Goal: Task Accomplishment & Management: Use online tool/utility

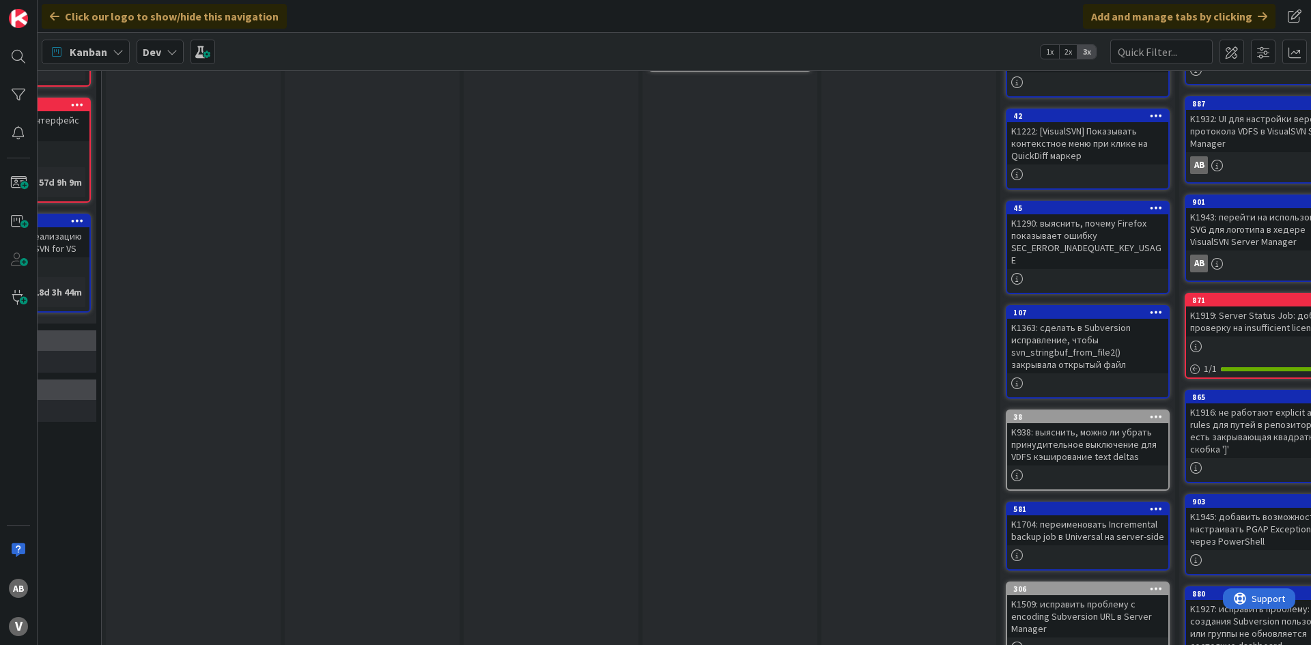
scroll to position [0, 674]
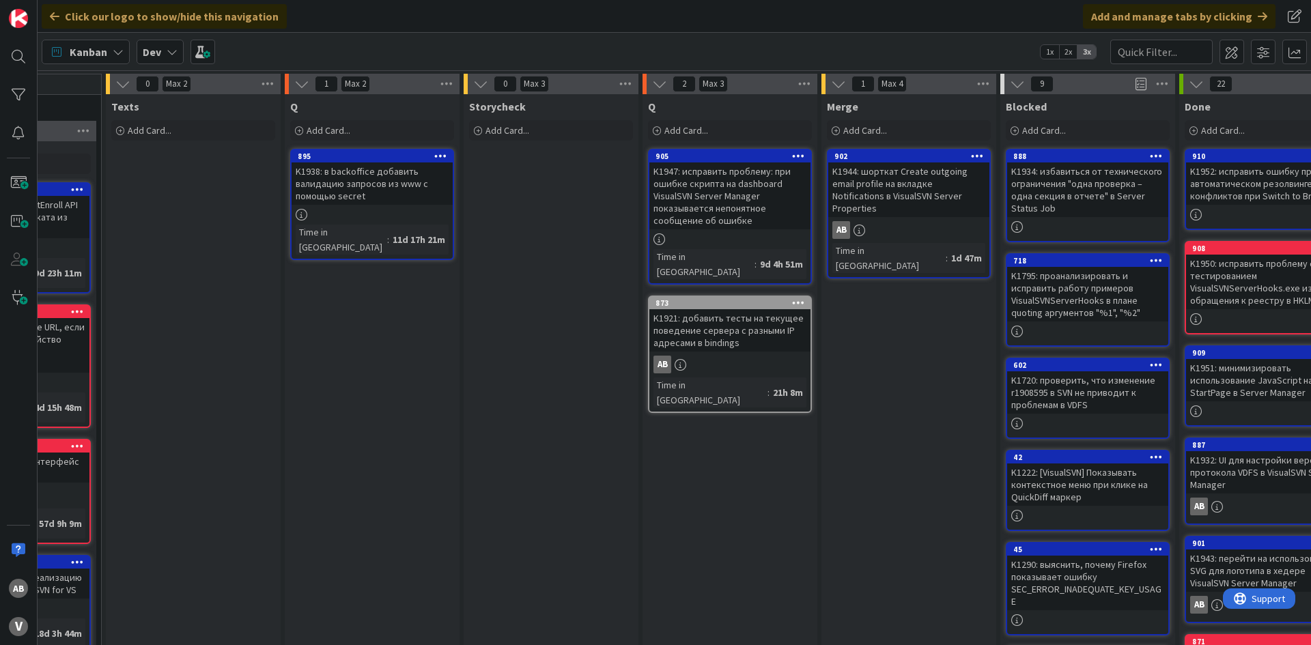
click at [696, 315] on div "K1921: добавить тесты на текущее поведение сервера с разными IP адресами в bind…" at bounding box center [729, 330] width 161 height 42
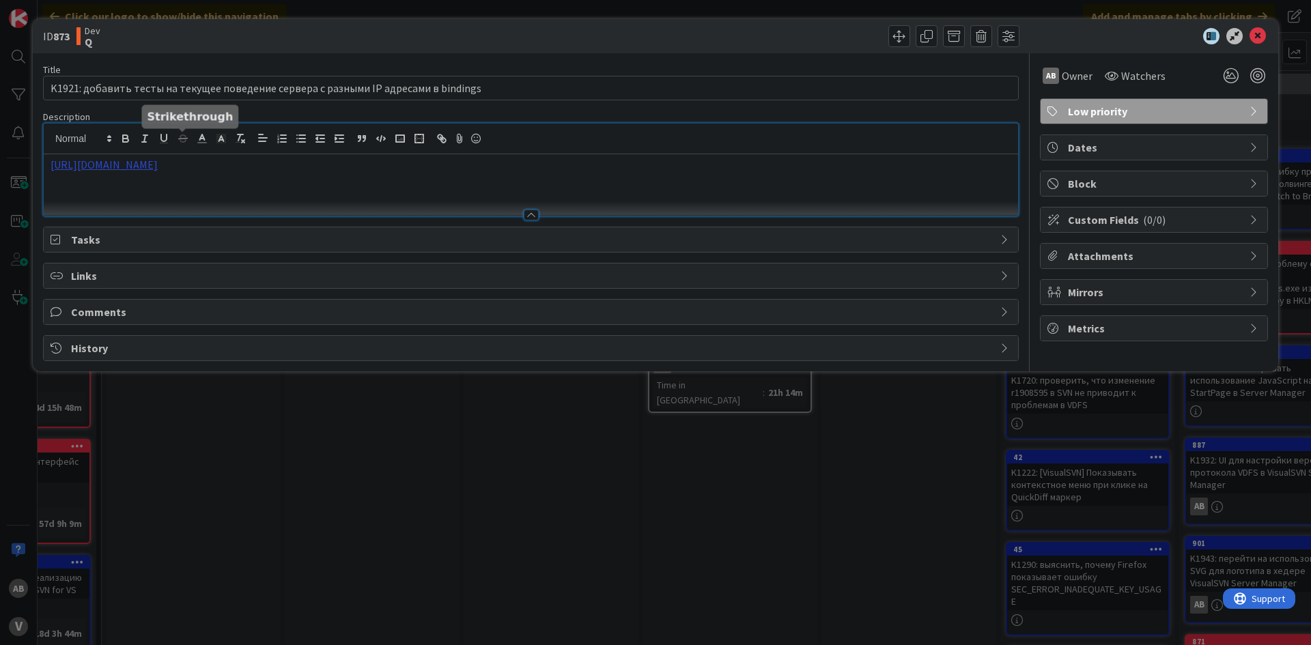
click at [188, 141] on div "https://docs.google.com/document/d/1ei6sC01Y1FZGIgKYtH-T5p2LtB9y00aBnSdqx4WJ8mM" at bounding box center [531, 170] width 974 height 92
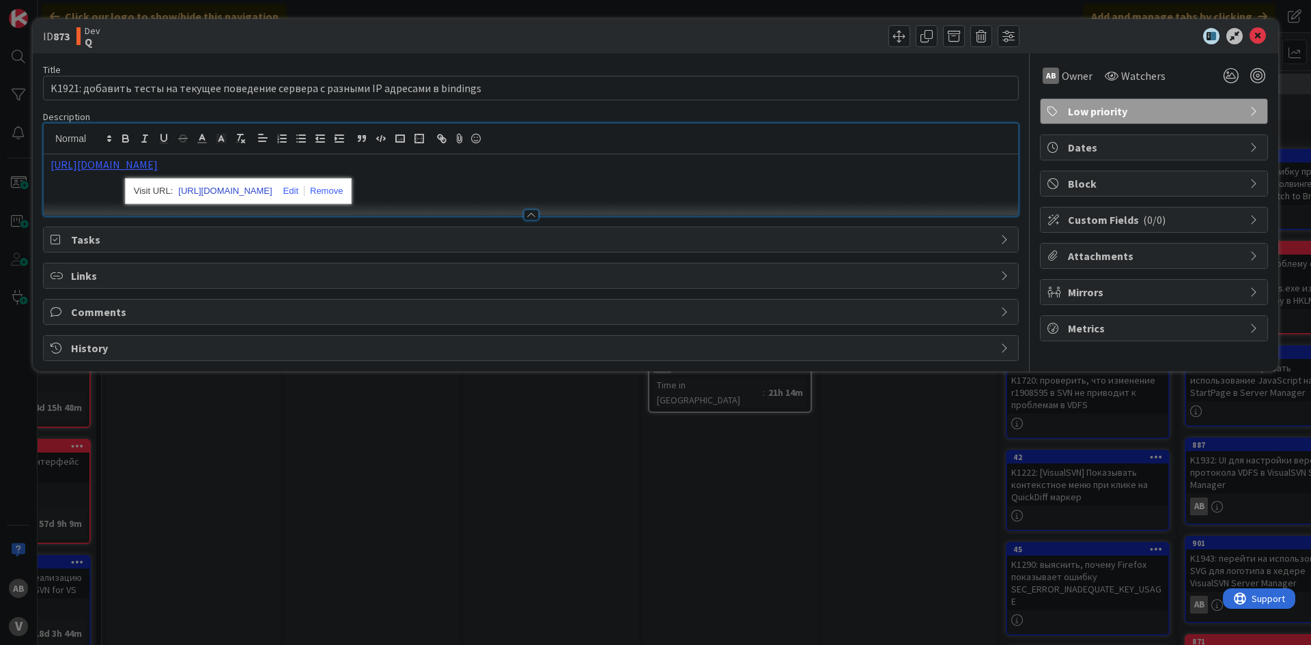
click at [206, 193] on link "https://docs.google.com/document/d/1ei6sC01Y1FZGIgKYtH-T5p2LtB9y00aBnSdqx4WJ8mM" at bounding box center [225, 191] width 94 height 18
click at [1253, 36] on icon at bounding box center [1257, 36] width 16 height 16
